Goal: Transaction & Acquisition: Purchase product/service

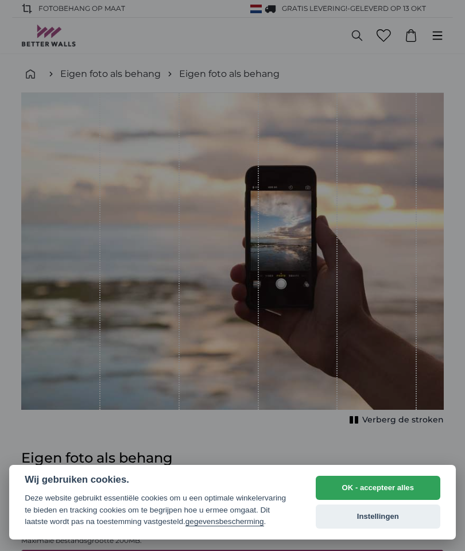
click at [398, 485] on button "OK - accepteer alles" at bounding box center [378, 488] width 125 height 24
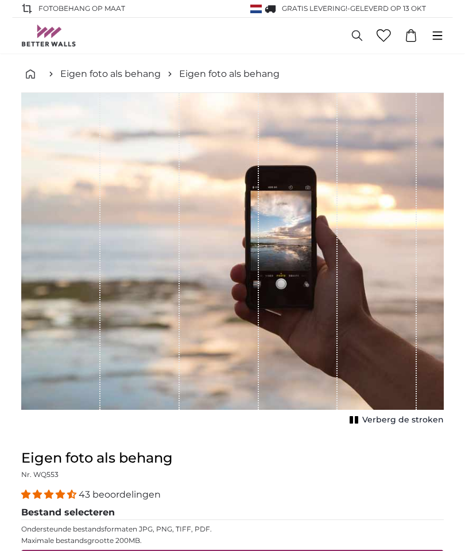
scroll to position [249, 0]
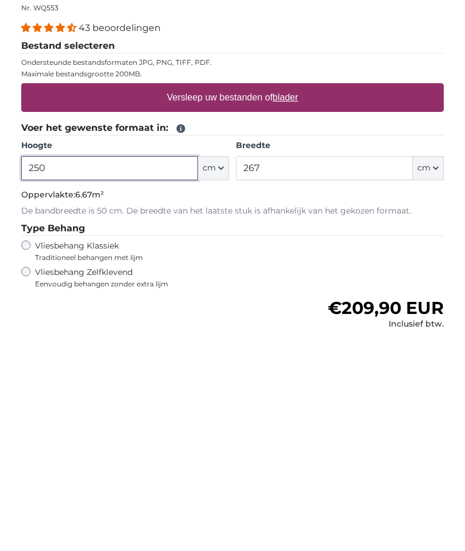
type input "250"
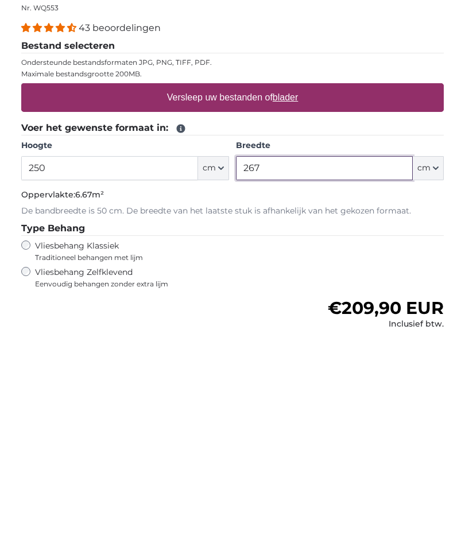
click at [369, 374] on input "267" at bounding box center [324, 386] width 177 height 24
type input "2"
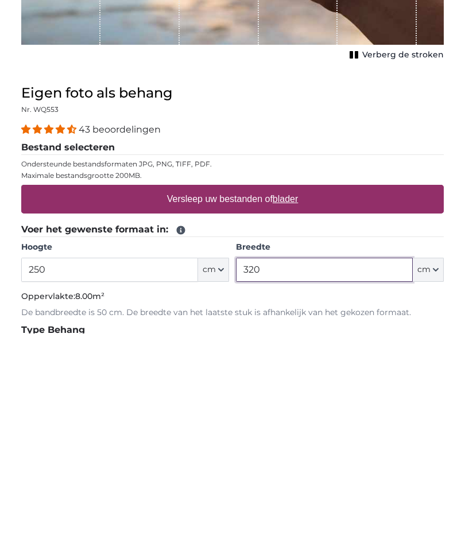
scroll to position [161, 0]
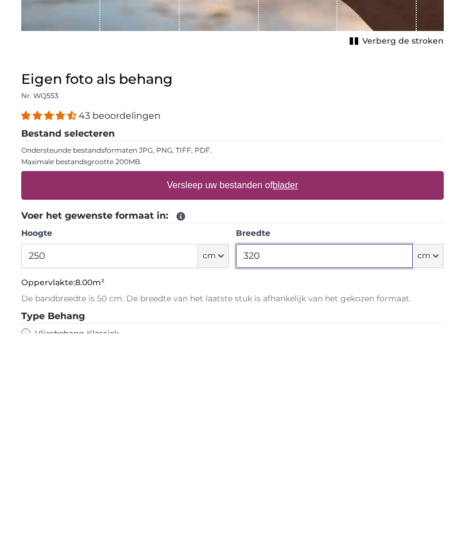
type input "320"
click at [256, 392] on label "Versleep uw bestanden of blader" at bounding box center [232, 403] width 141 height 23
click at [256, 389] on input "Versleep uw bestanden of blader" at bounding box center [232, 390] width 423 height 3
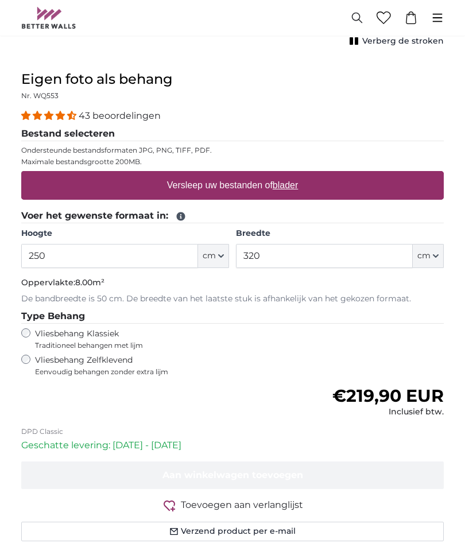
type input "**********"
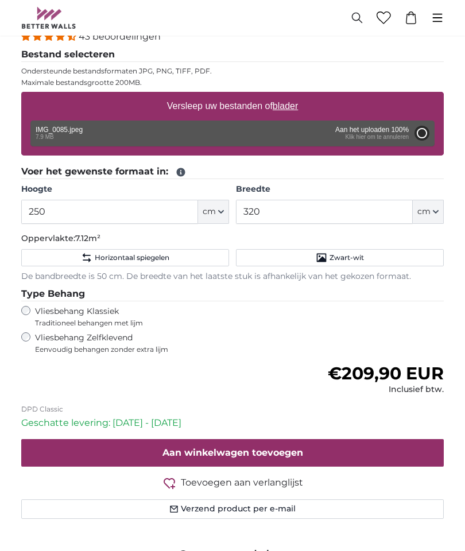
type input "200"
type input "356"
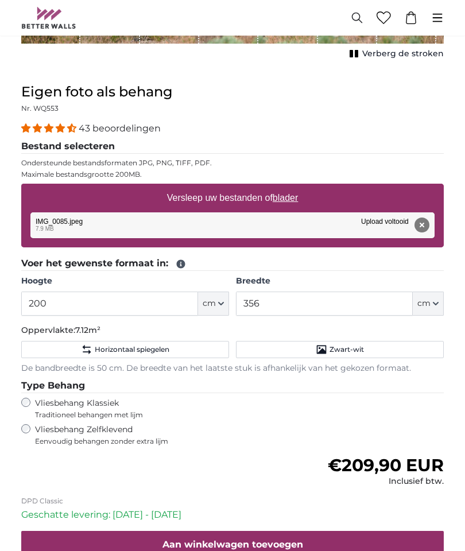
scroll to position [288, 0]
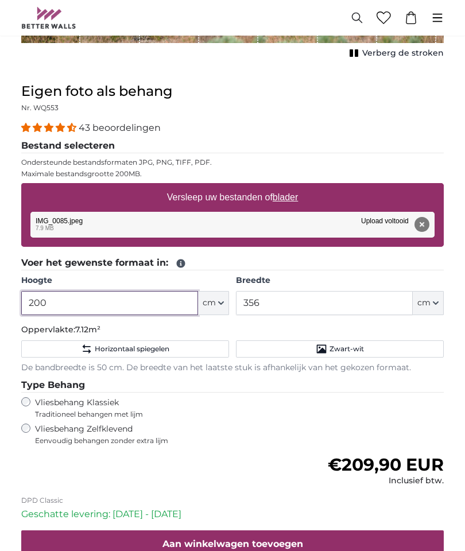
click at [164, 300] on input "200" at bounding box center [109, 303] width 177 height 24
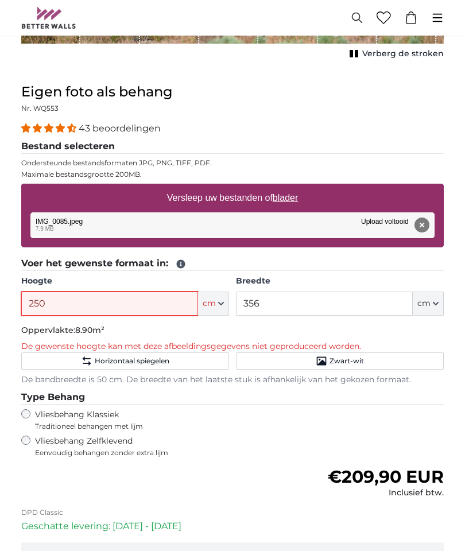
type input "250"
click at [417, 330] on p "Oppervlakte: 8.90m²" at bounding box center [232, 330] width 423 height 11
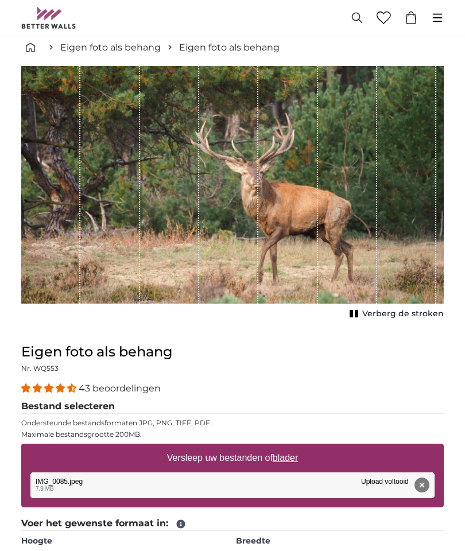
scroll to position [0, 0]
